Goal: Information Seeking & Learning: Compare options

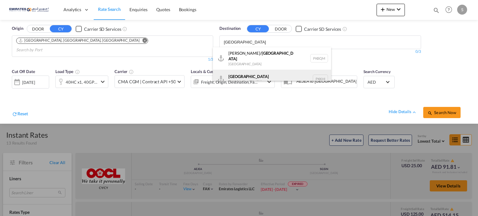
type input "[GEOGRAPHIC_DATA]"
click at [239, 76] on div "Karachi [GEOGRAPHIC_DATA] PKKHI" at bounding box center [272, 79] width 118 height 19
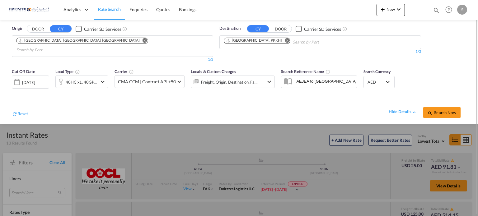
click at [22, 80] on div "[DATE]" at bounding box center [28, 83] width 13 height 6
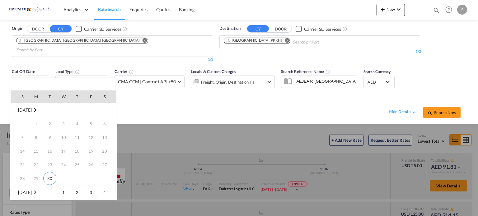
click at [30, 191] on span "[DATE]" at bounding box center [24, 192] width 13 height 5
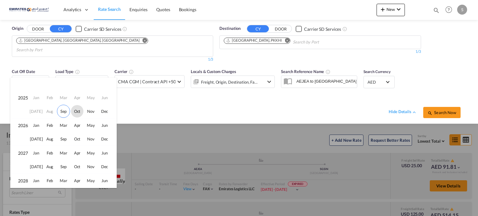
click at [78, 111] on span "Oct" at bounding box center [77, 111] width 12 height 12
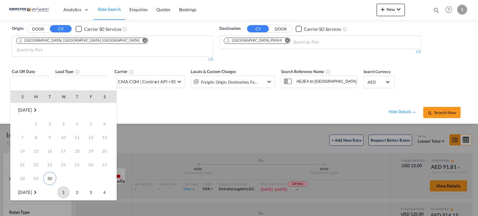
scroll to position [82, 0]
click at [94, 164] on span "31" at bounding box center [91, 165] width 12 height 12
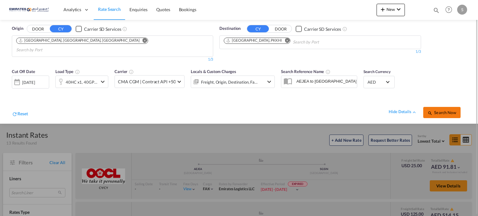
click at [435, 110] on span "Search Now" at bounding box center [442, 112] width 28 height 5
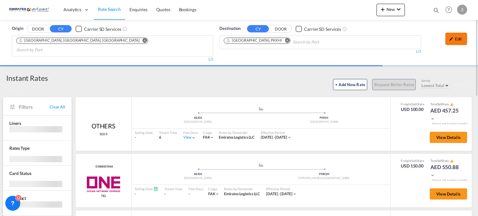
click at [457, 39] on div "Edit" at bounding box center [457, 39] width 22 height 12
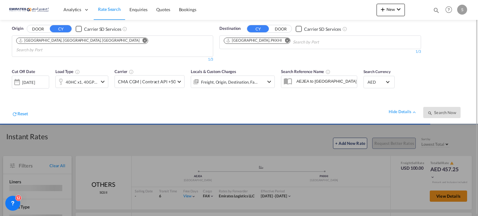
click at [38, 79] on div "[DATE]" at bounding box center [30, 82] width 37 height 13
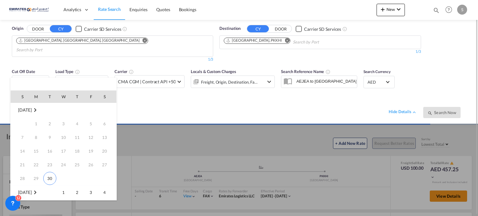
scroll to position [82, 0]
click at [87, 123] on span "10" at bounding box center [91, 124] width 12 height 12
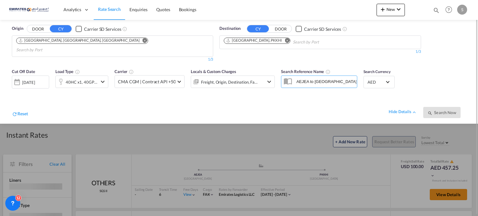
click at [35, 80] on div "[DATE]" at bounding box center [28, 83] width 13 height 6
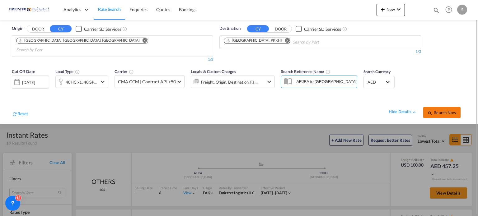
click at [452, 107] on button "Search Now" at bounding box center [442, 112] width 37 height 11
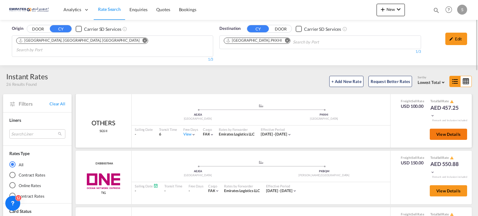
click at [437, 132] on span "View Details" at bounding box center [449, 134] width 24 height 5
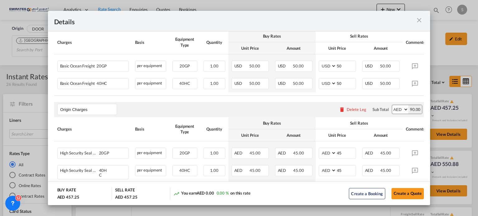
scroll to position [158, 0]
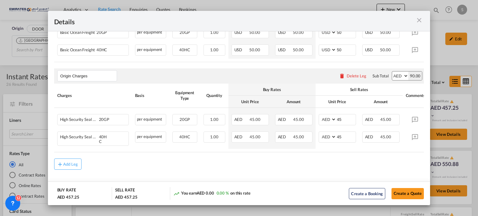
click at [418, 20] on md-icon "icon-close m-3 fg-AAA8AD cursor" at bounding box center [419, 20] width 7 height 7
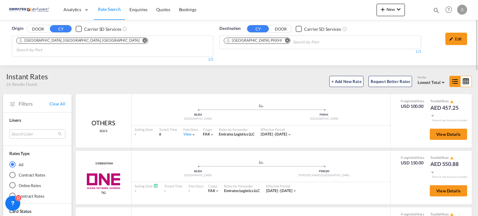
click at [281, 42] on button "Remove" at bounding box center [285, 41] width 9 height 6
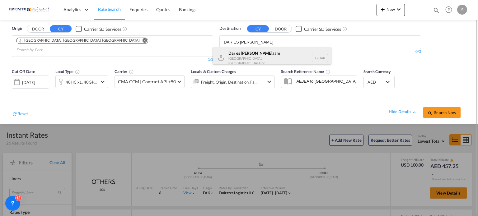
type input "DAR ES [PERSON_NAME]"
click at [248, 58] on div "Dar es [PERSON_NAME] aam [GEOGRAPHIC_DATA], [GEOGRAPHIC_DATA] TZDAR" at bounding box center [272, 57] width 118 height 21
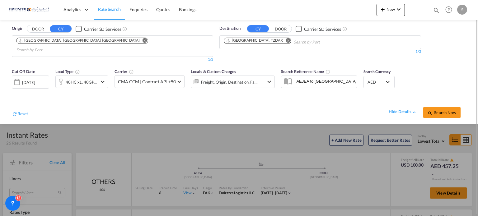
click at [209, 101] on div "hide details Search Now" at bounding box center [247, 109] width 439 height 17
click at [446, 110] on span "Search Now" at bounding box center [442, 112] width 28 height 5
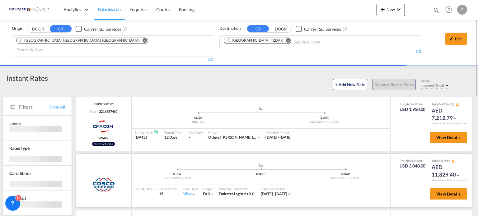
scroll to position [31, 0]
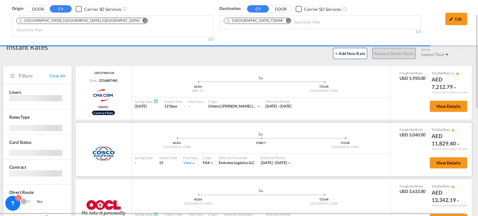
click at [189, 161] on div "View" at bounding box center [189, 163] width 13 height 5
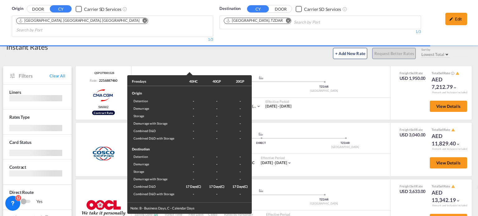
click at [339, 154] on div "Freedays 40HC 40GP 20GP Origin Detention - - - Demurrage - - - Storage - - - De…" at bounding box center [239, 108] width 478 height 216
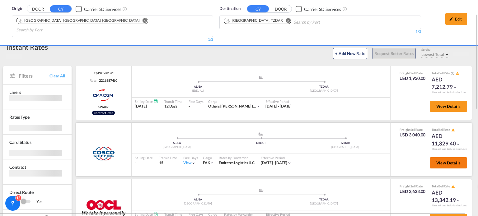
click at [431, 158] on button "View Details" at bounding box center [448, 163] width 37 height 11
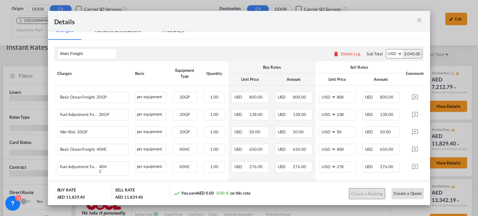
scroll to position [125, 0]
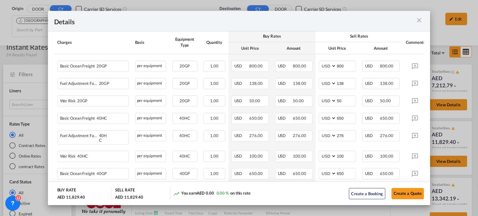
click at [421, 18] on md-icon "icon-close m-3 fg-AAA8AD cursor" at bounding box center [419, 20] width 7 height 7
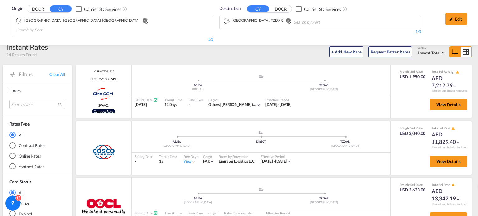
scroll to position [92, 0]
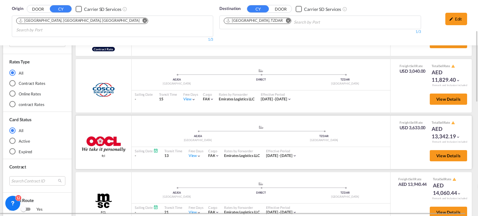
click at [191, 154] on div "View" at bounding box center [195, 156] width 13 height 5
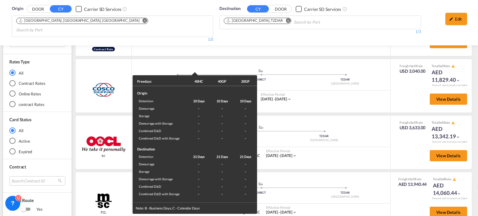
click at [343, 148] on div "Freedays 40HC 40GP 20GP Origin Detention 10 Days 10 Days 10 Days Demurrage - - …" at bounding box center [239, 108] width 478 height 216
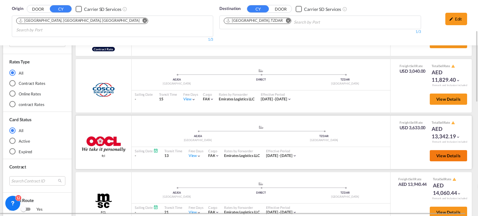
click at [437, 154] on span "View Details" at bounding box center [449, 156] width 24 height 5
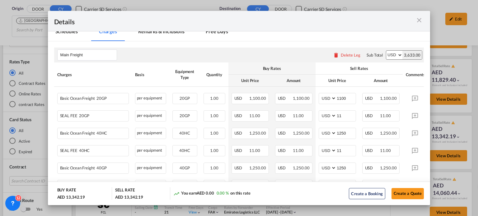
scroll to position [125, 0]
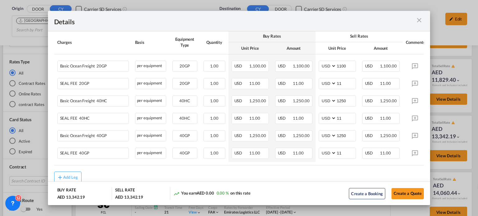
click at [422, 17] on md-icon "icon-close m-3 fg-AAA8AD cursor" at bounding box center [419, 20] width 7 height 7
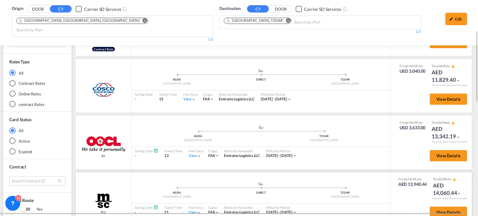
click at [194, 210] on div "View" at bounding box center [195, 212] width 13 height 5
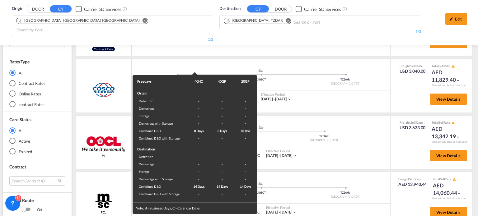
click at [369, 148] on div "Freedays 40HC 40GP 20GP Origin Detention - - - Demurrage - - - Storage - - - De…" at bounding box center [239, 108] width 478 height 216
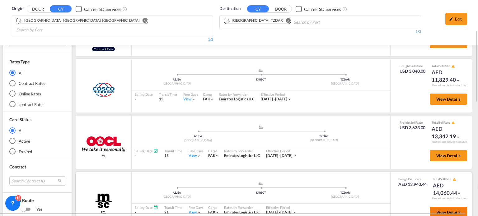
click at [443, 210] on span "View Details" at bounding box center [449, 212] width 24 height 5
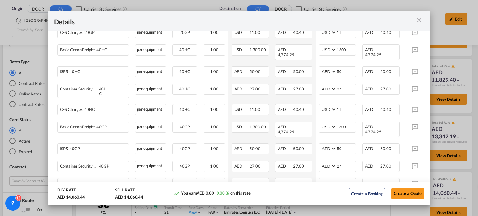
scroll to position [218, 0]
